Goal: Navigation & Orientation: Find specific page/section

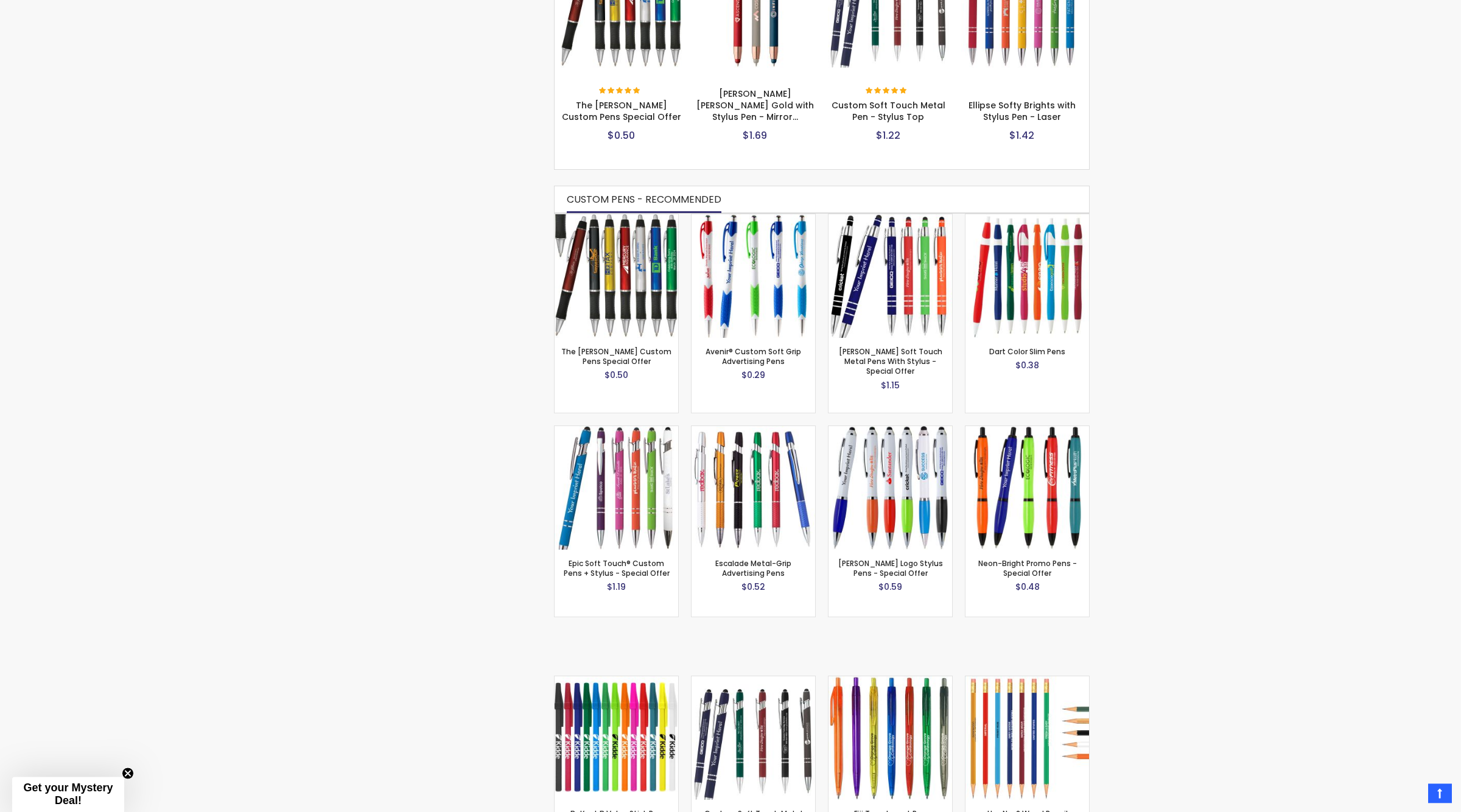
scroll to position [643, 0]
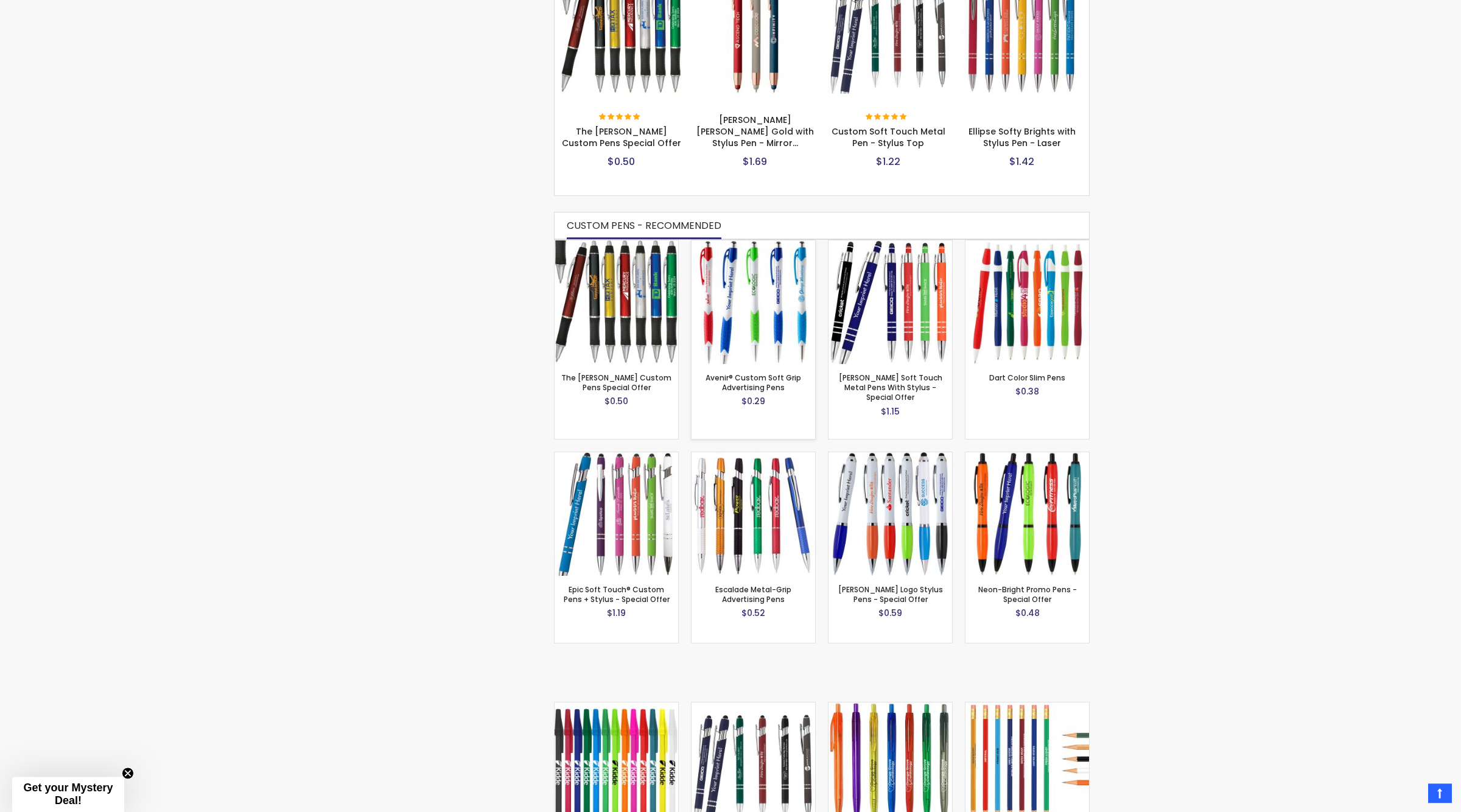
click at [752, 317] on img at bounding box center [754, 302] width 124 height 124
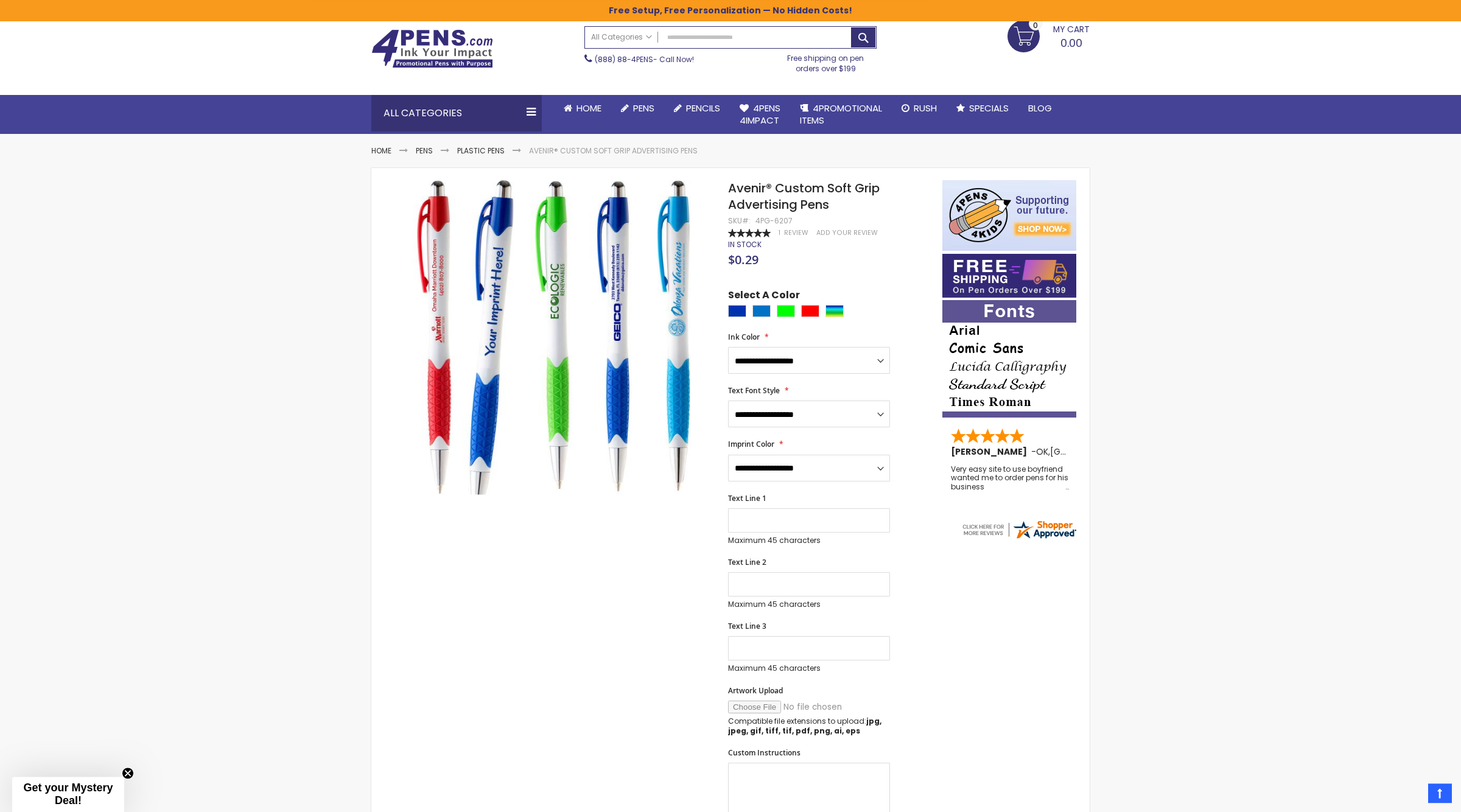
scroll to position [34, 0]
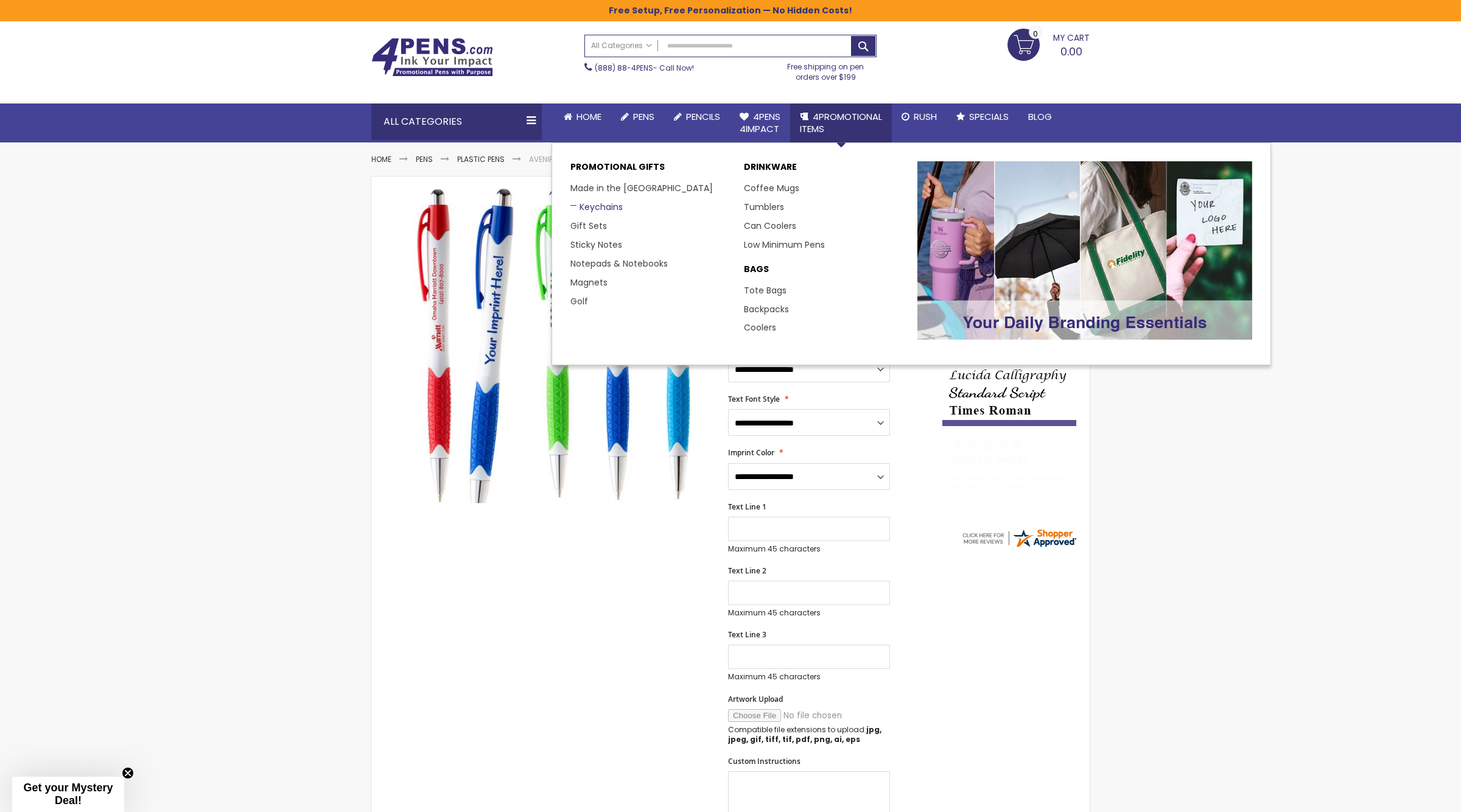
click at [601, 208] on link "Keychains" at bounding box center [597, 206] width 52 height 12
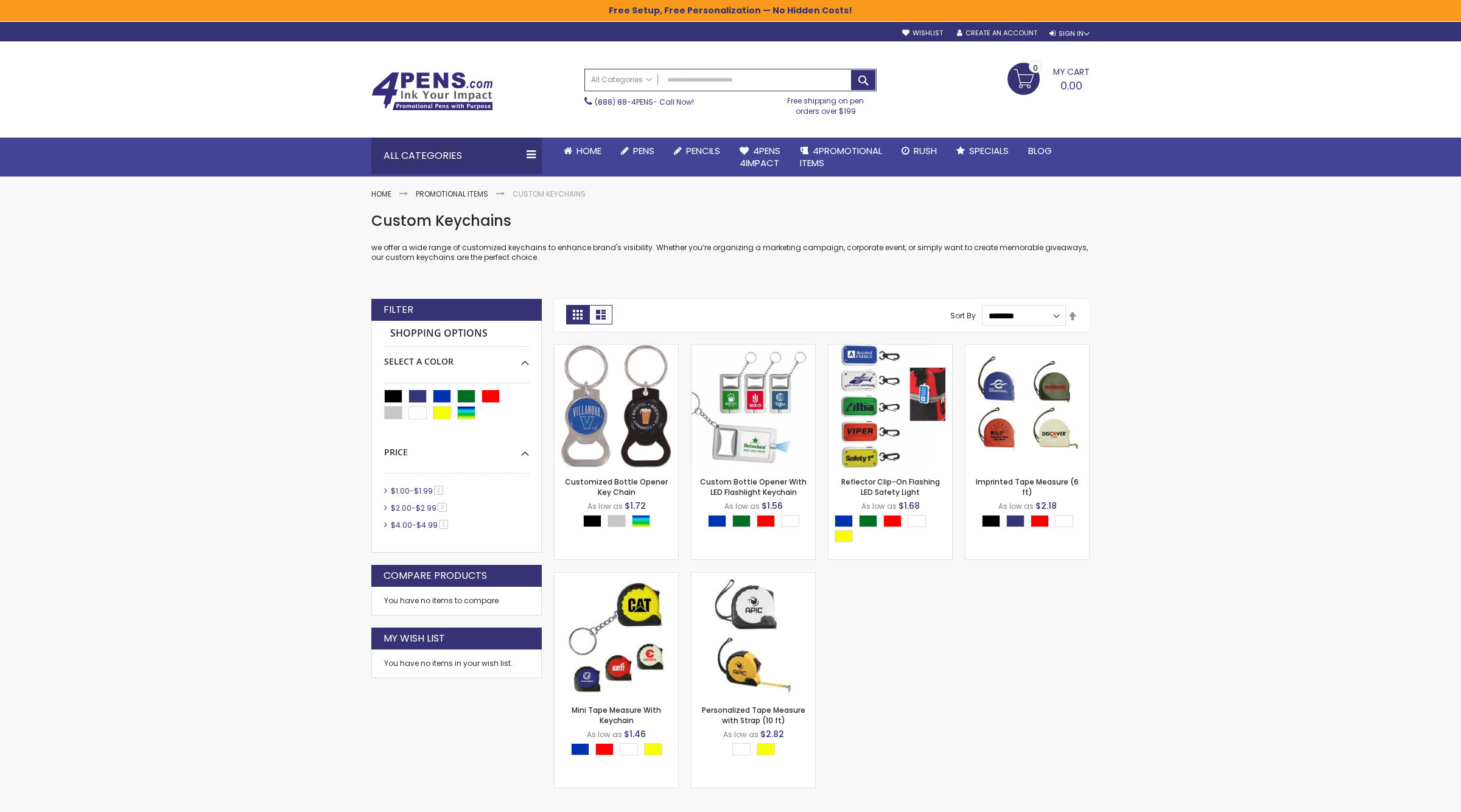
click at [1180, 395] on div "Close dialog Sign up to get your Mystery Discount ! Name Send Me the Deal! >> N…" at bounding box center [730, 406] width 1461 height 812
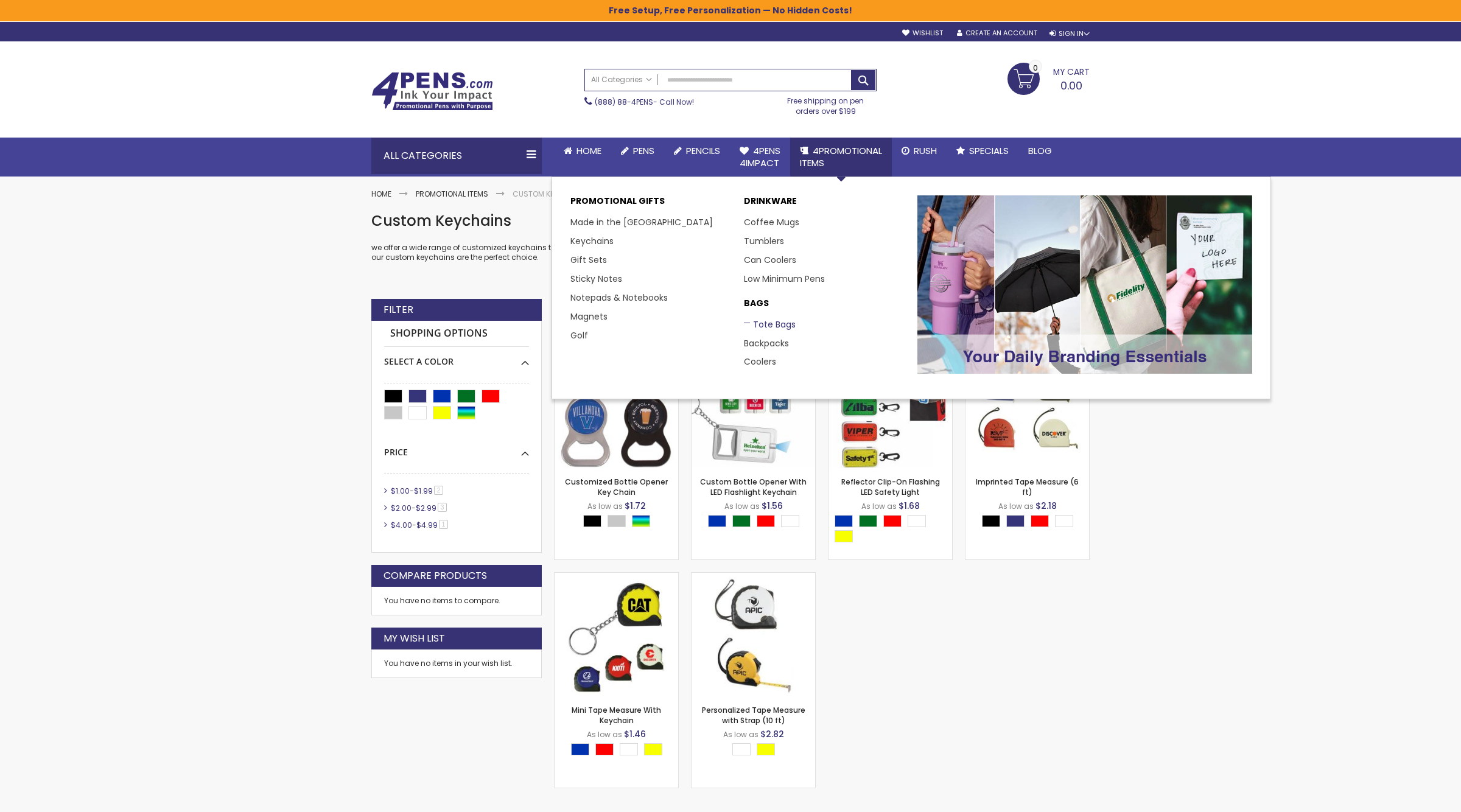
click at [767, 326] on link "Tote Bags" at bounding box center [769, 324] width 51 height 12
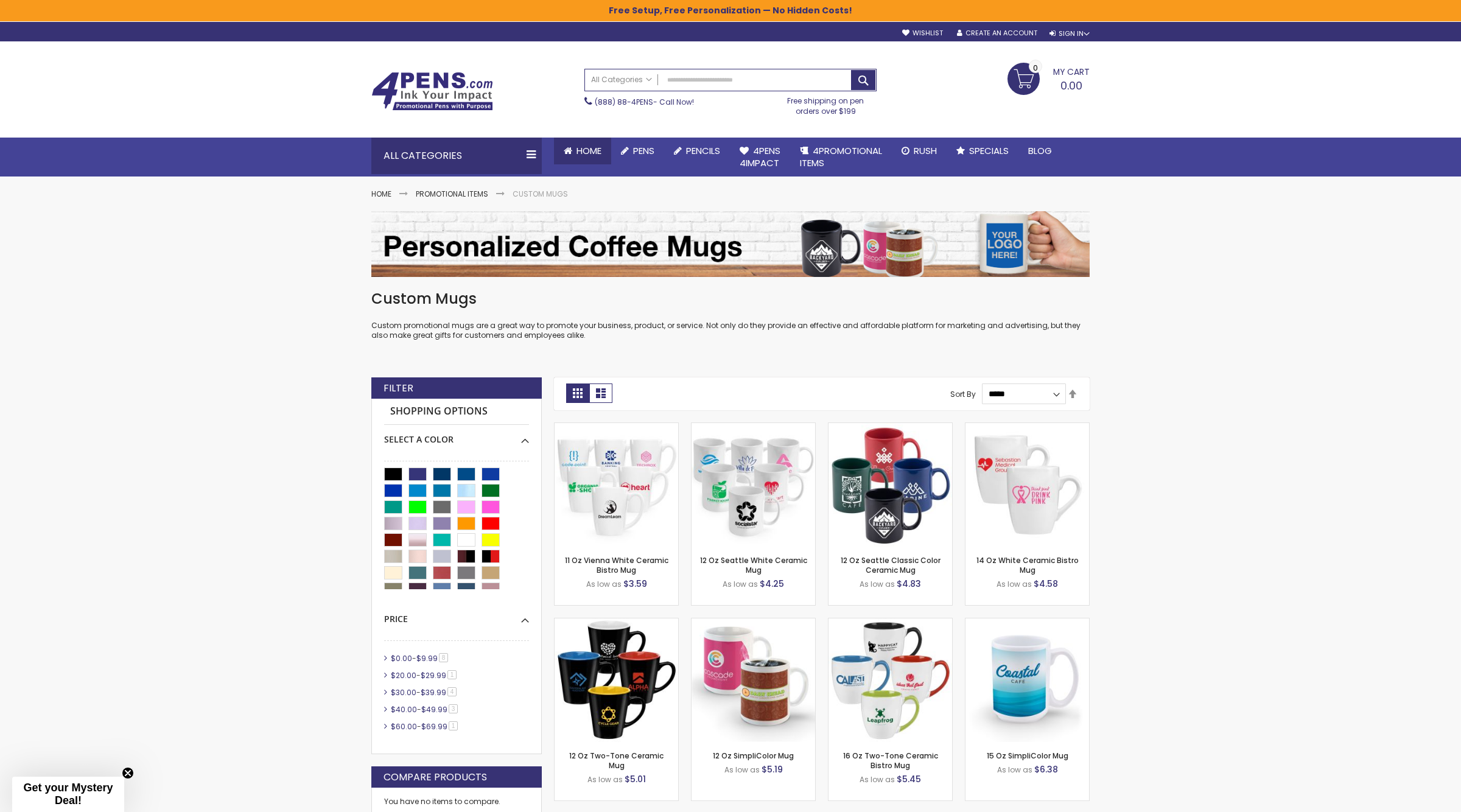
click at [581, 154] on span "Home" at bounding box center [589, 150] width 25 height 13
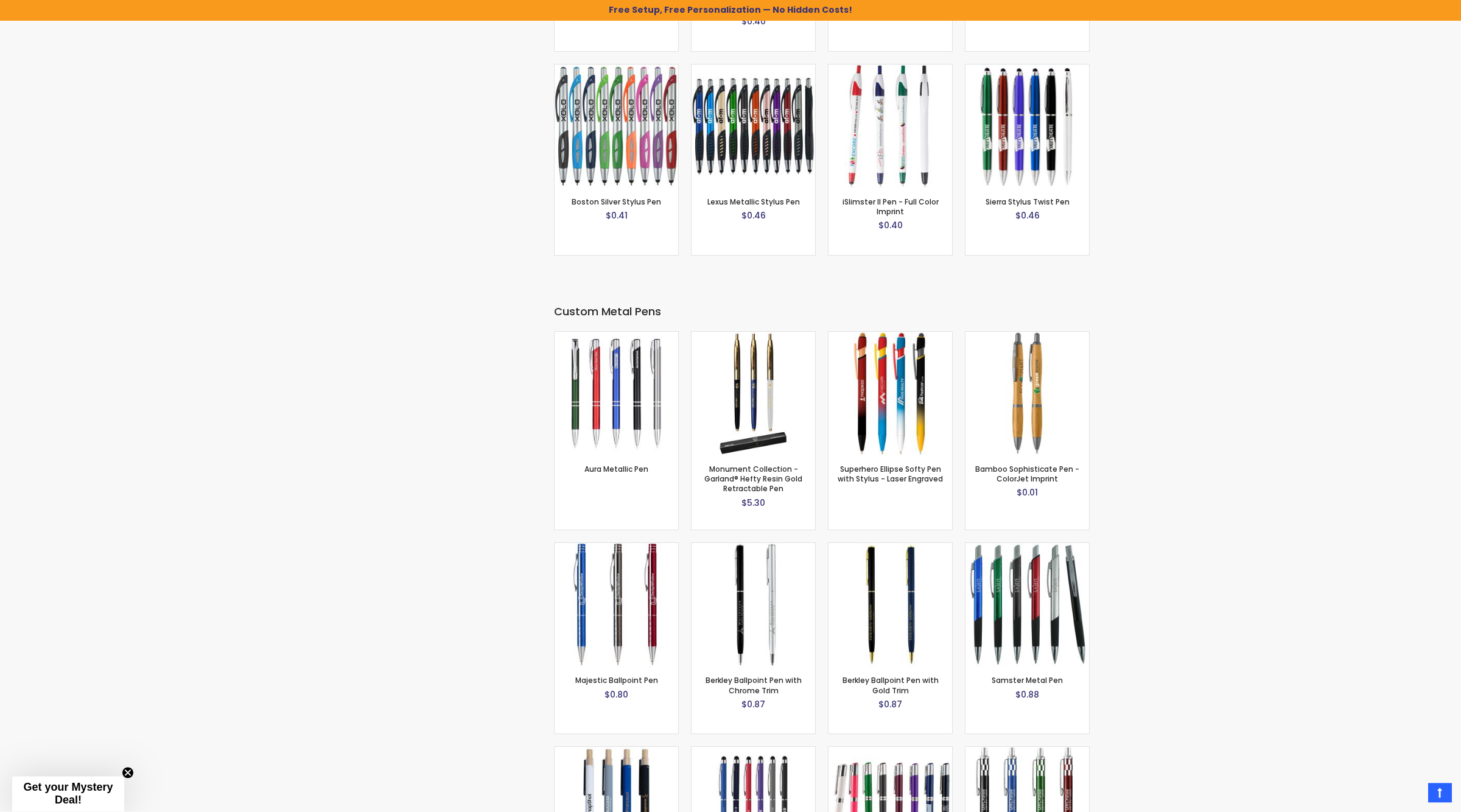
scroll to position [3047, 0]
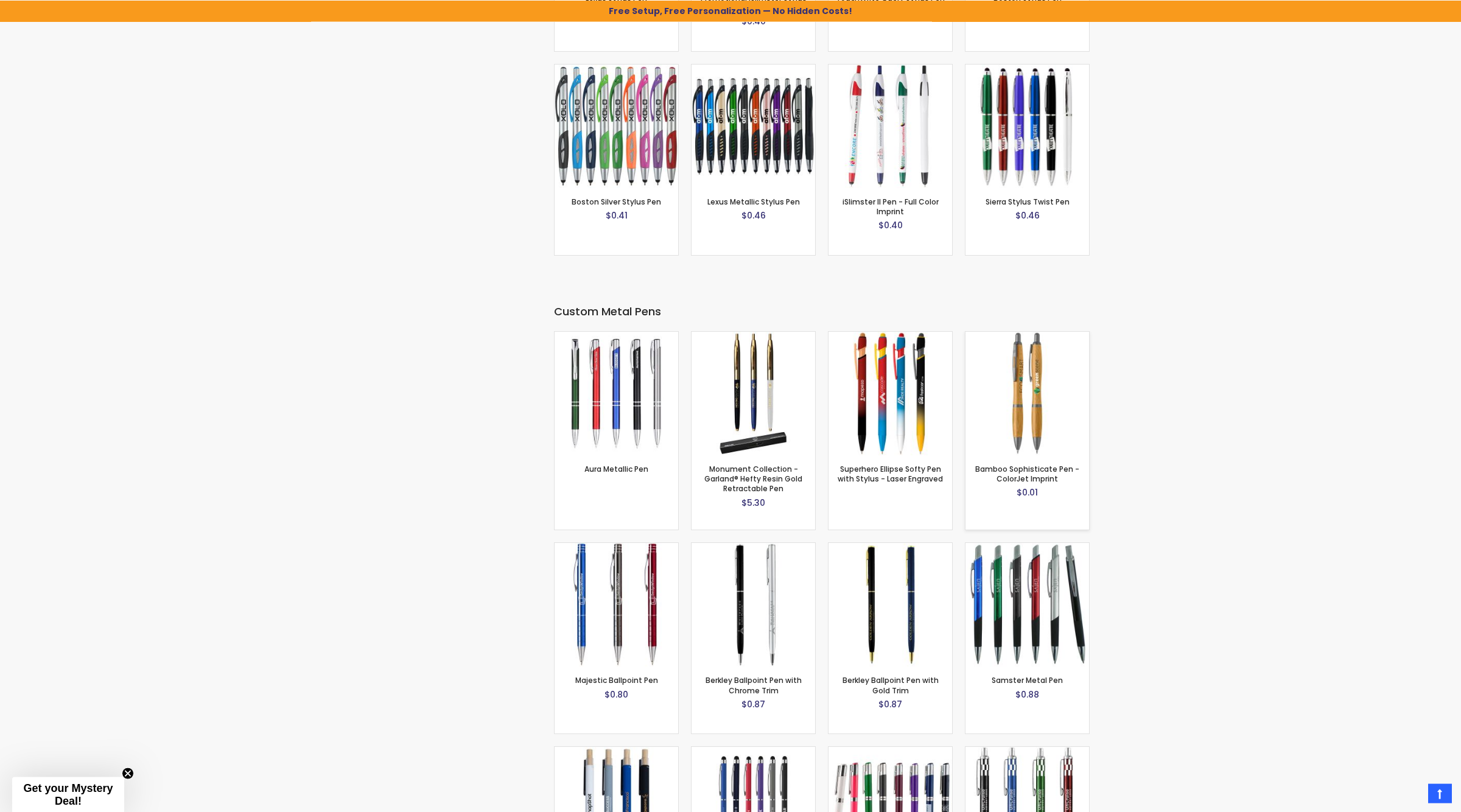
click at [1028, 387] on img at bounding box center [1027, 393] width 124 height 124
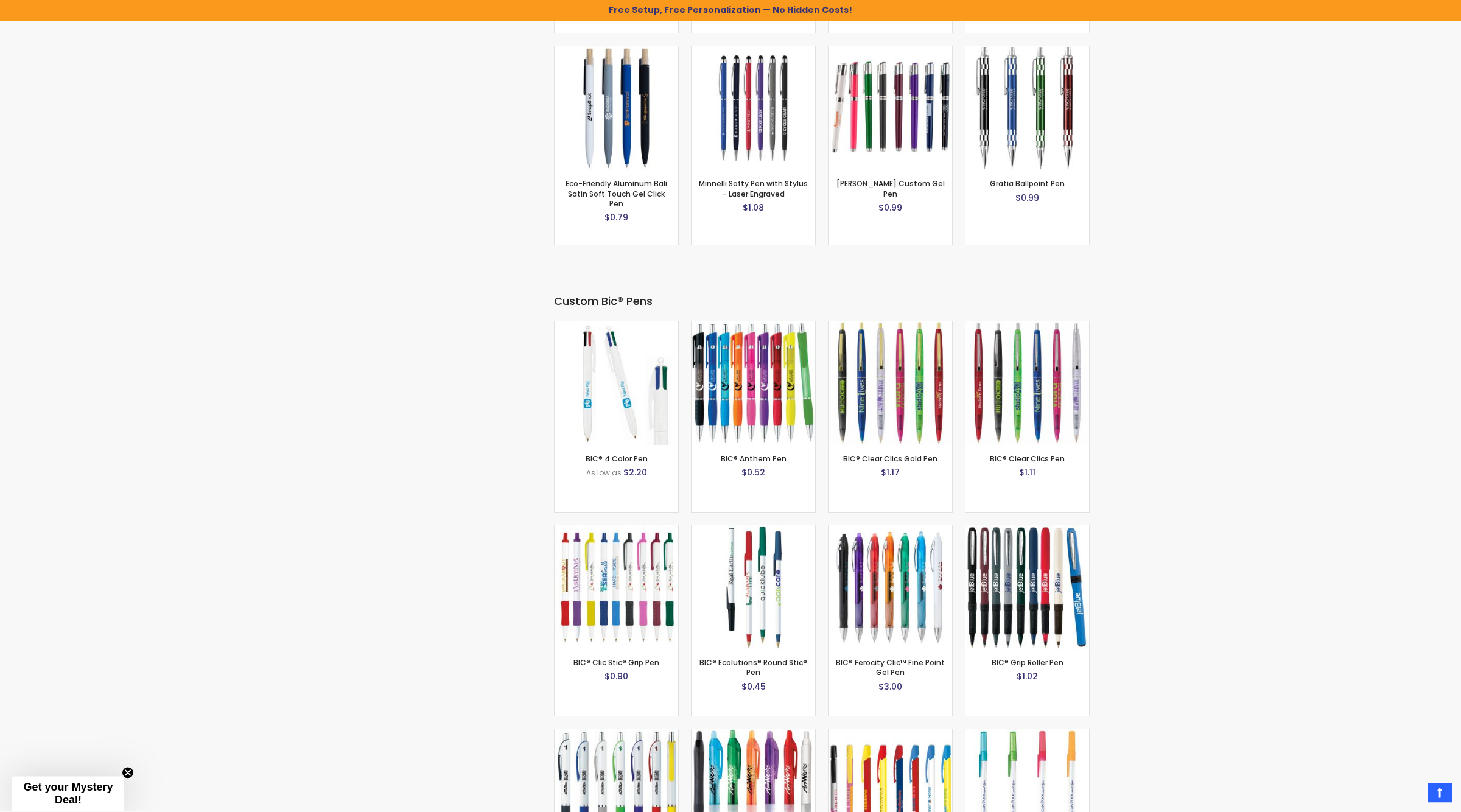
scroll to position [3746, 0]
